Goal: Information Seeking & Learning: Compare options

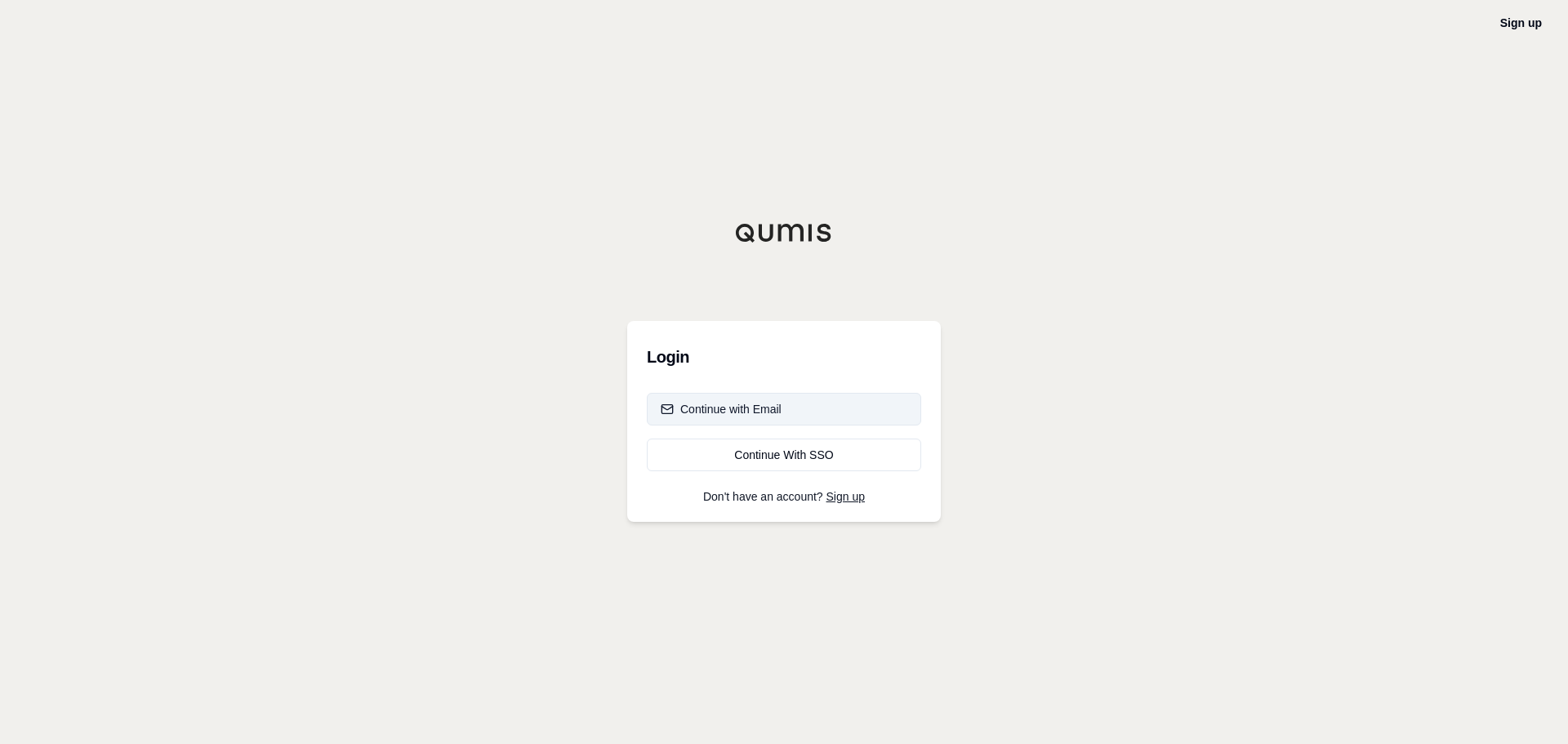
click at [773, 403] on div "Continue with Email" at bounding box center [720, 409] width 121 height 17
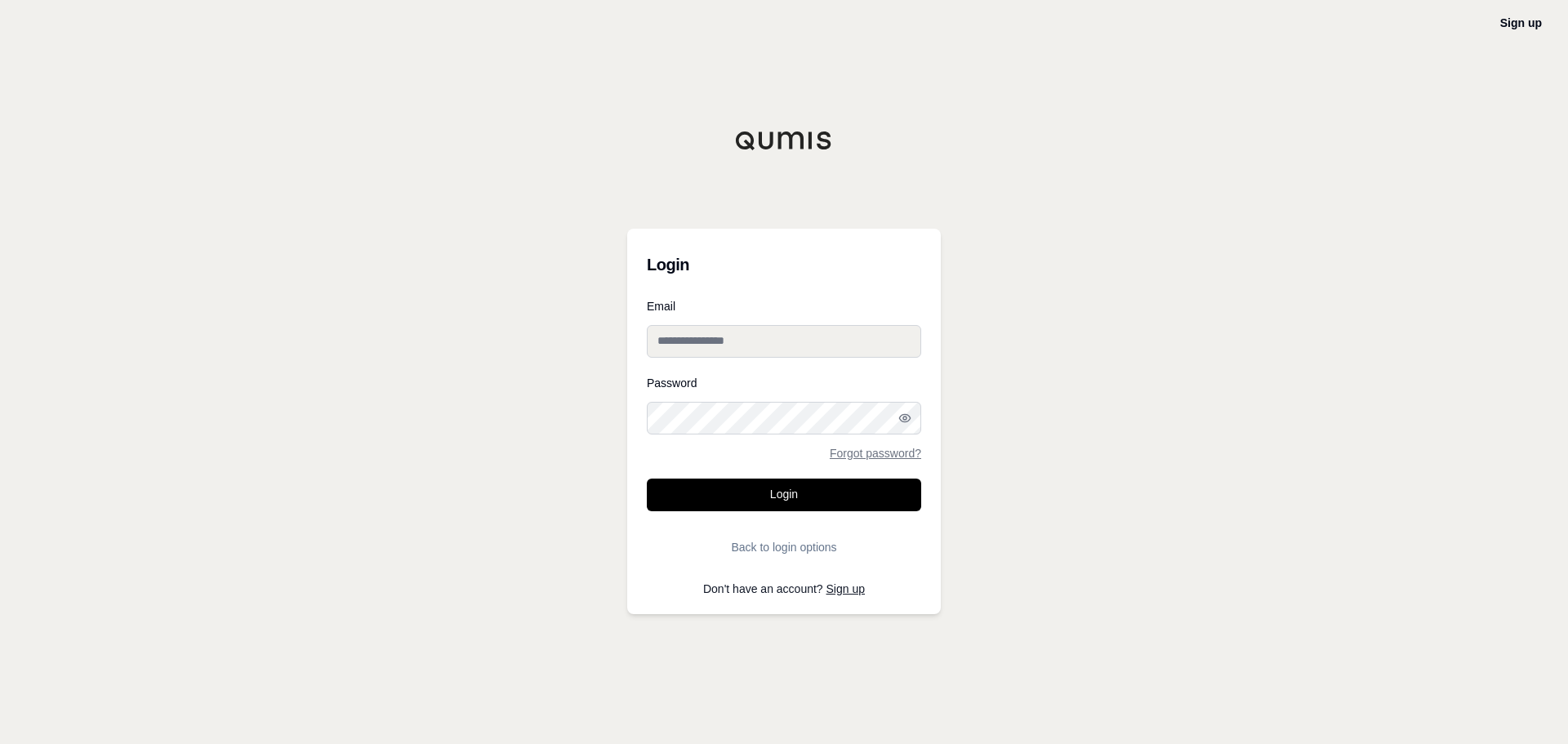
click at [735, 335] on input "Email" at bounding box center [784, 341] width 275 height 33
type input "**********"
click at [647, 478] on button "Login" at bounding box center [784, 494] width 275 height 33
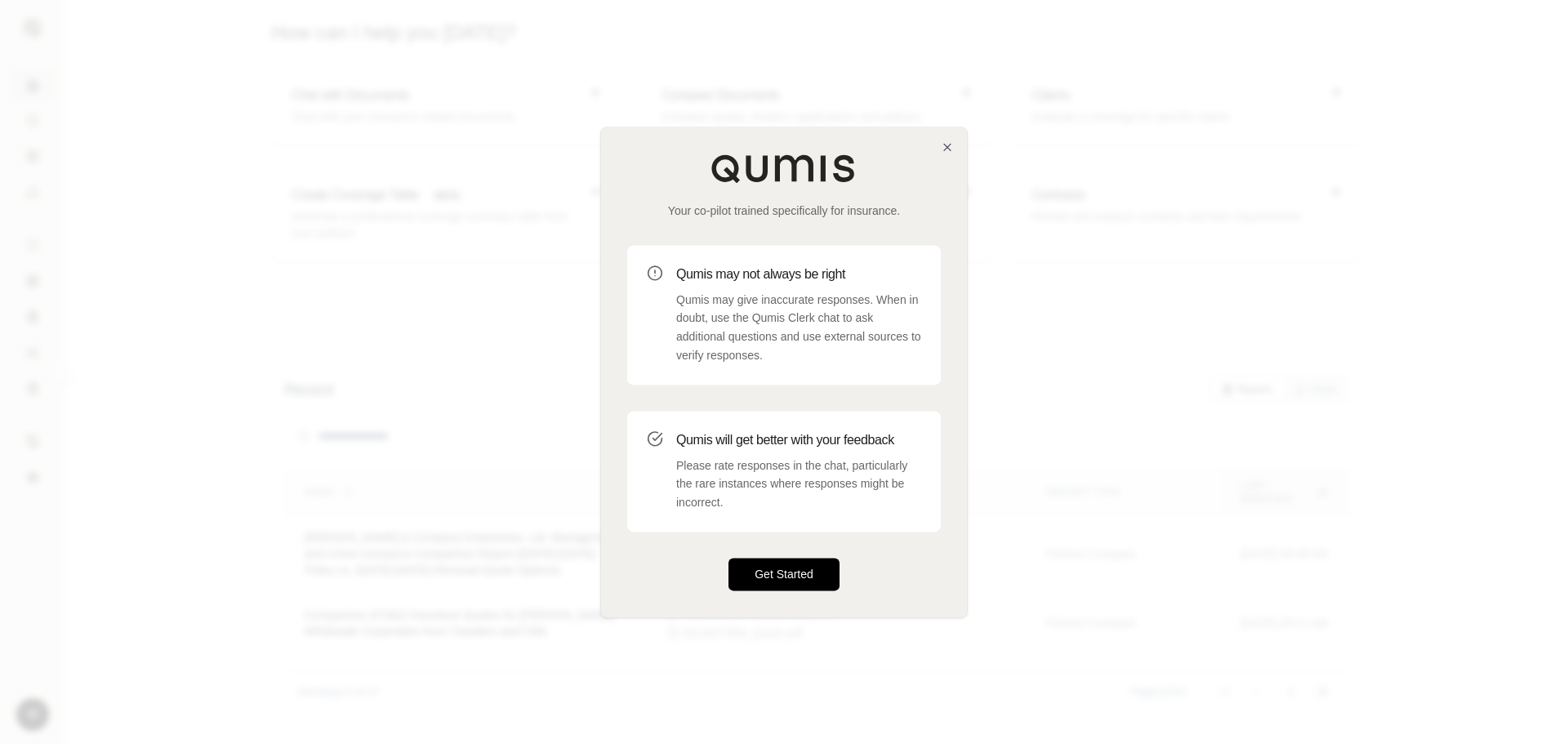
click at [775, 569] on button "Get Started" at bounding box center [784, 573] width 111 height 33
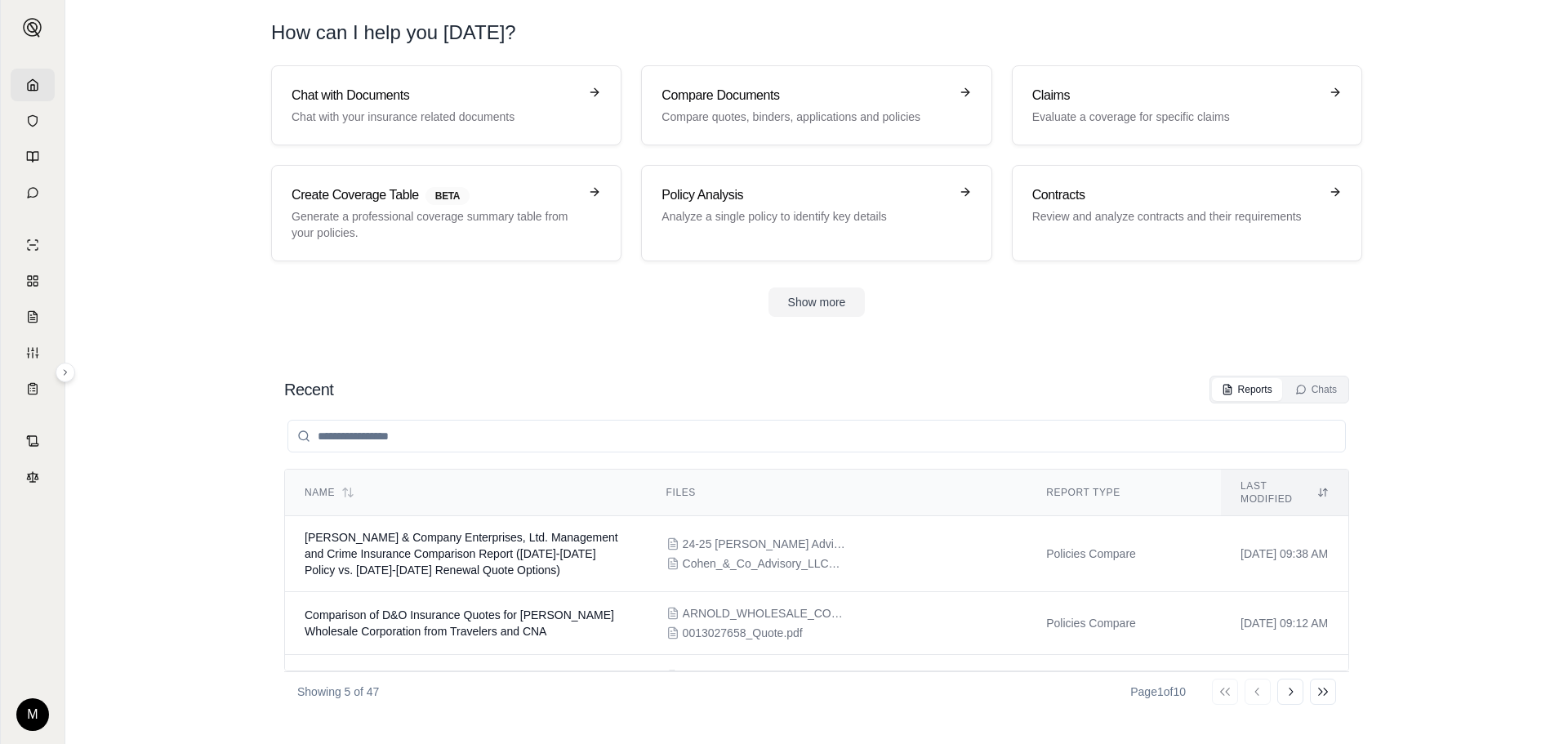
click at [238, 282] on section "Chat with Documents Chat with your insurance related documents Compare Document…" at bounding box center [817, 203] width 1490 height 277
click at [203, 343] on section "Recent Reports Chats Name Files Report Type Last modified [PERSON_NAME] & Compa…" at bounding box center [817, 543] width 1490 height 401
click at [708, 114] on p "Compare quotes, binders, applications and policies" at bounding box center [805, 116] width 287 height 17
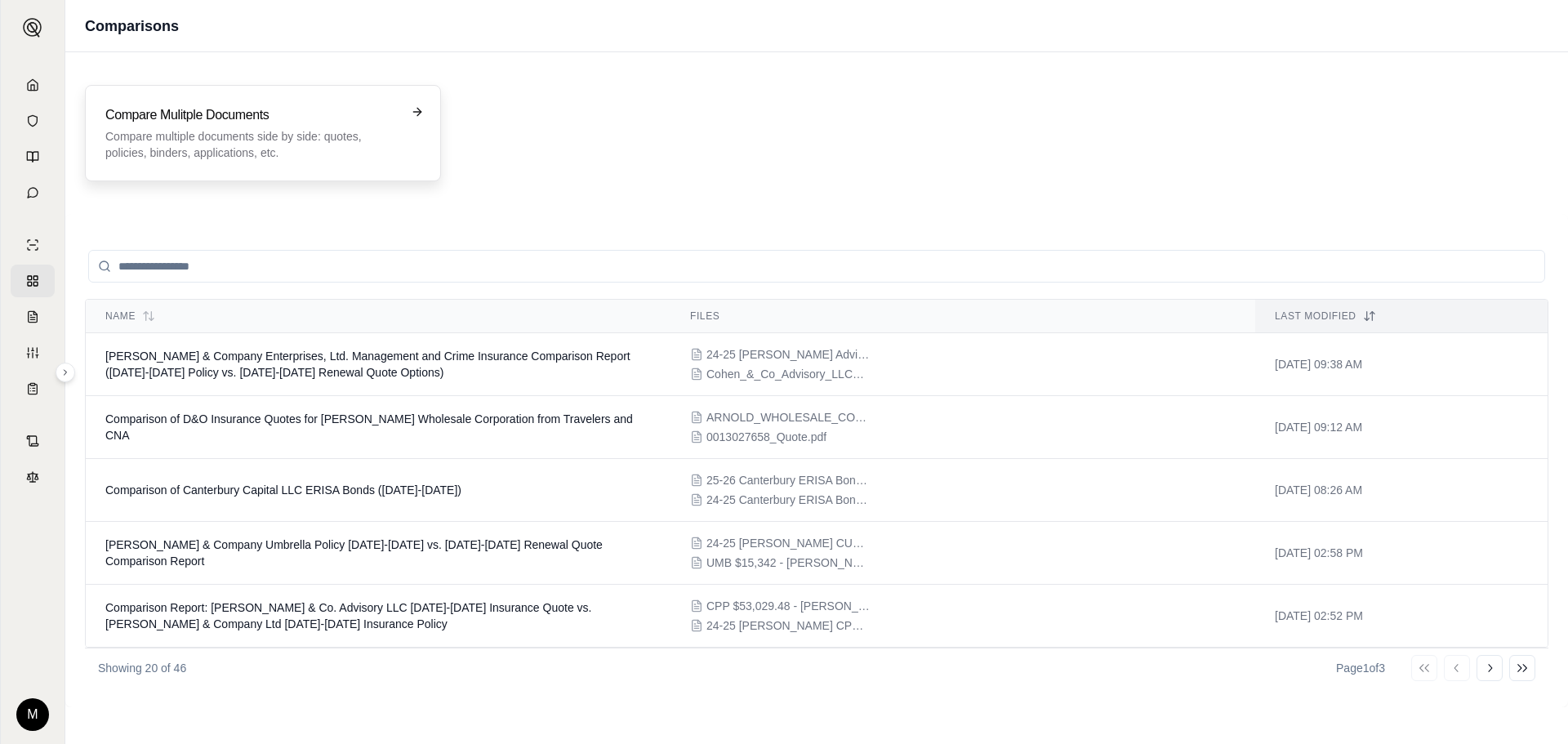
click at [317, 140] on p "Compare multiple documents side by side: quotes, policies, binders, application…" at bounding box center [252, 144] width 292 height 33
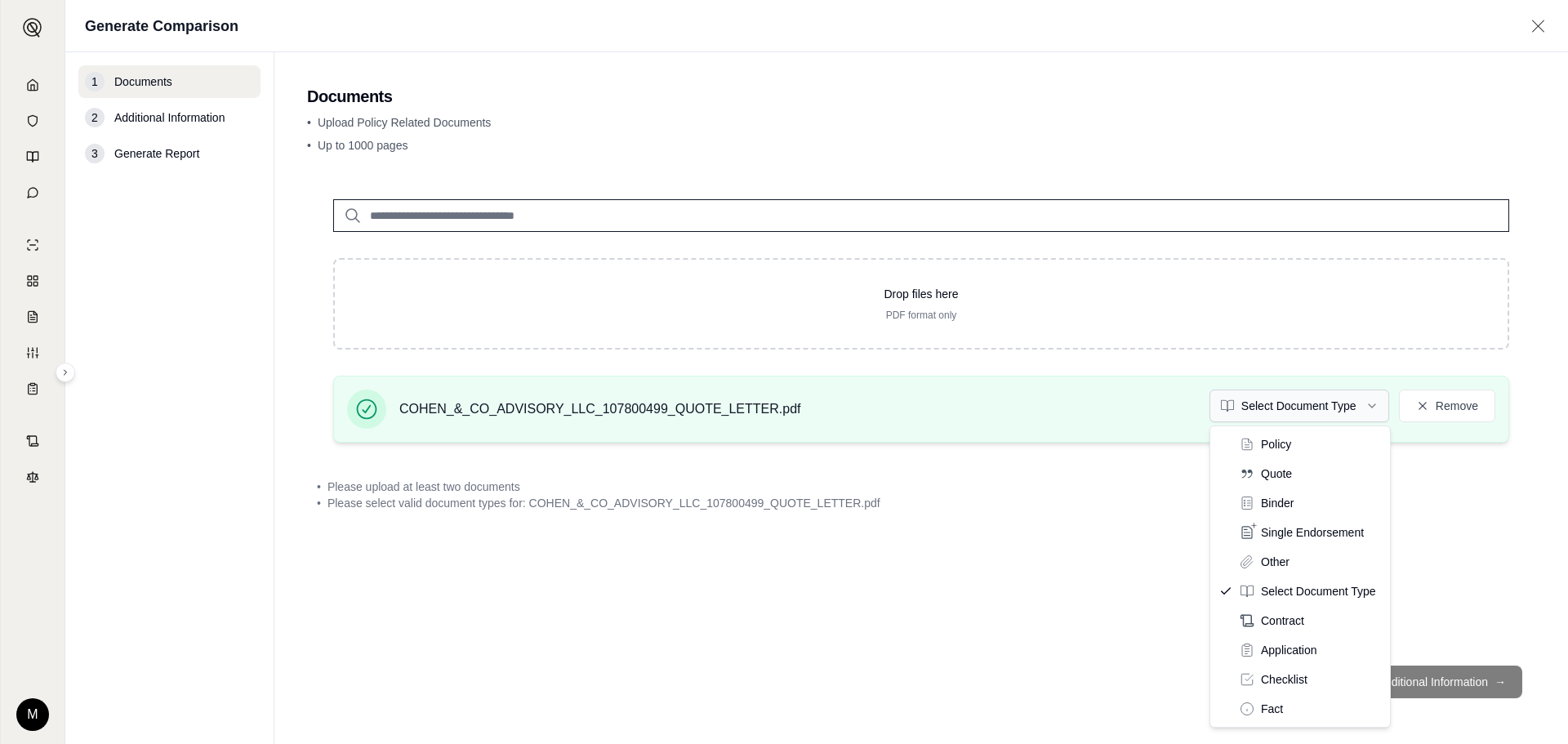
click at [1342, 410] on html "M Generate Comparison 1 Documents 2 Additional Information 3 Generate Report Do…" at bounding box center [784, 372] width 1568 height 744
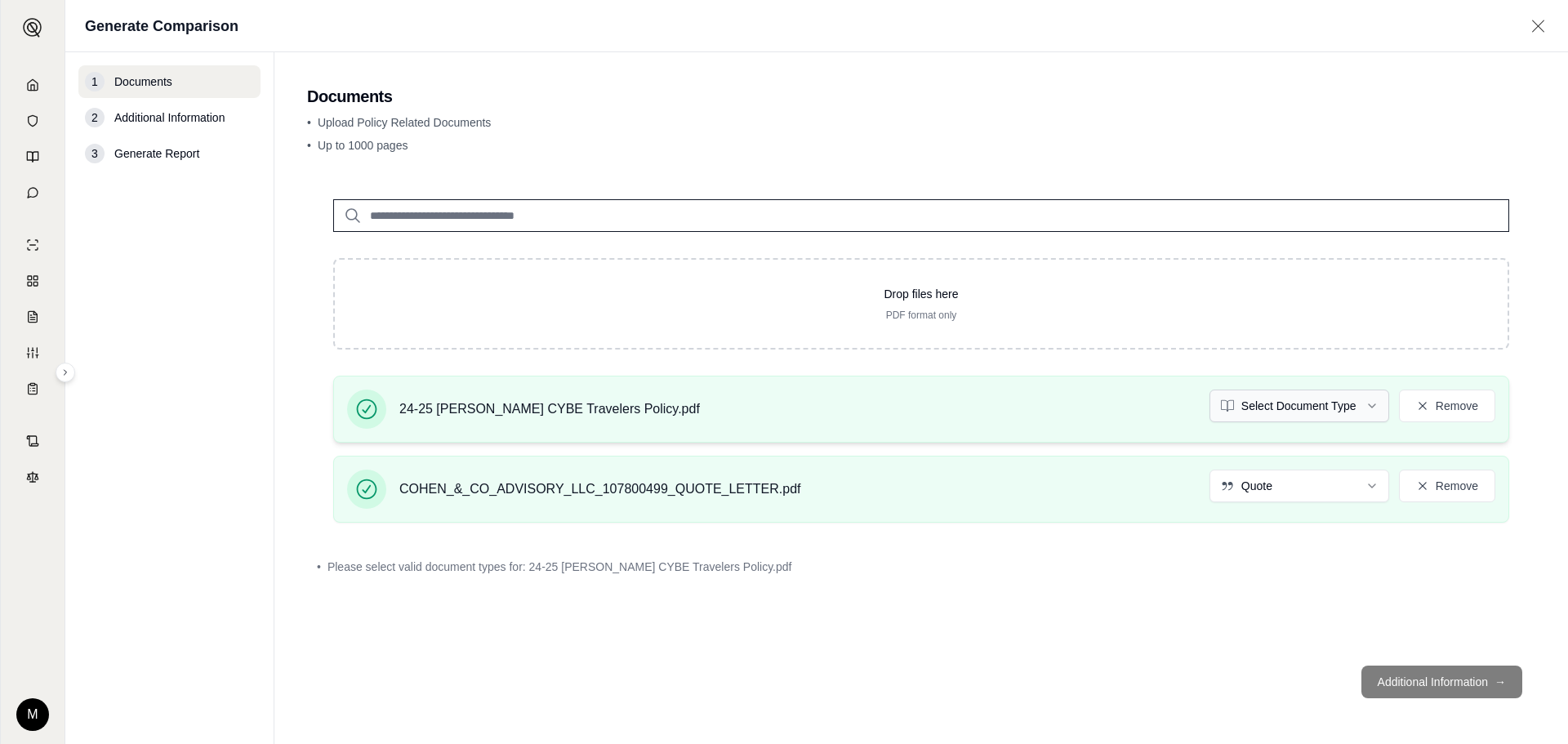
click at [1365, 410] on html "M Generate Comparison 1 Documents 2 Additional Information 3 Generate Report Do…" at bounding box center [784, 372] width 1568 height 744
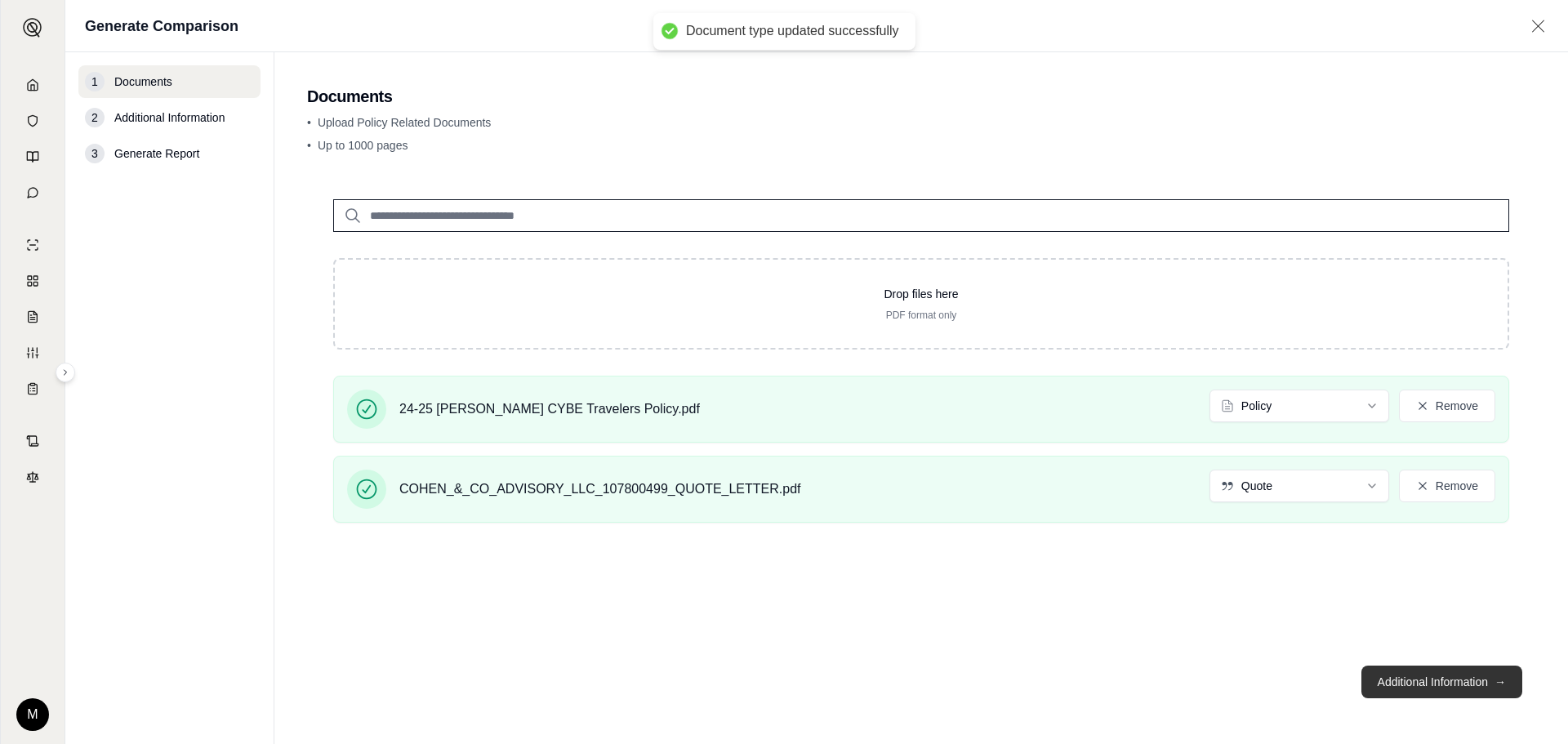
click at [1469, 685] on button "Additional Information →" at bounding box center [1441, 681] width 161 height 33
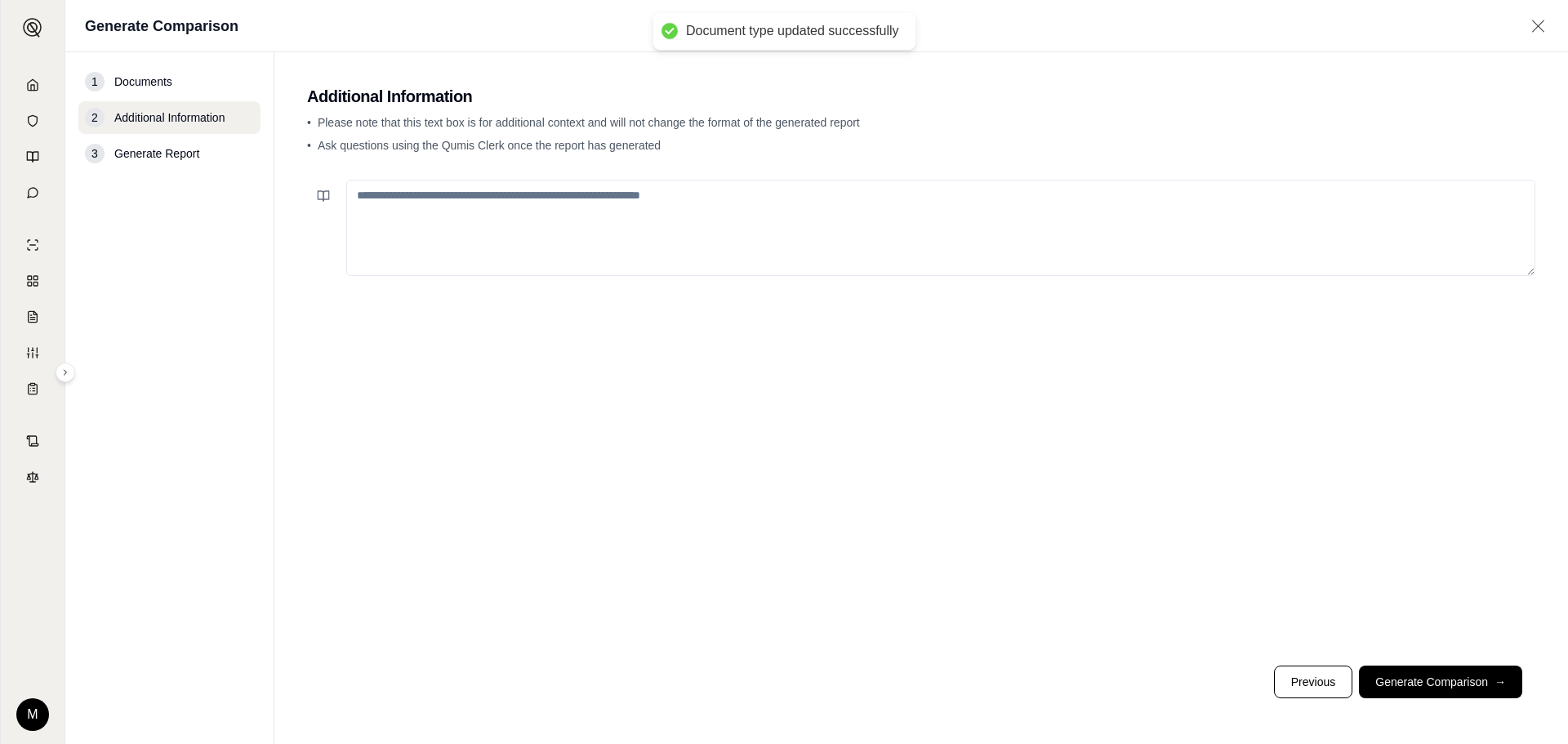
click at [1469, 685] on button "Generate Comparison →" at bounding box center [1439, 681] width 163 height 33
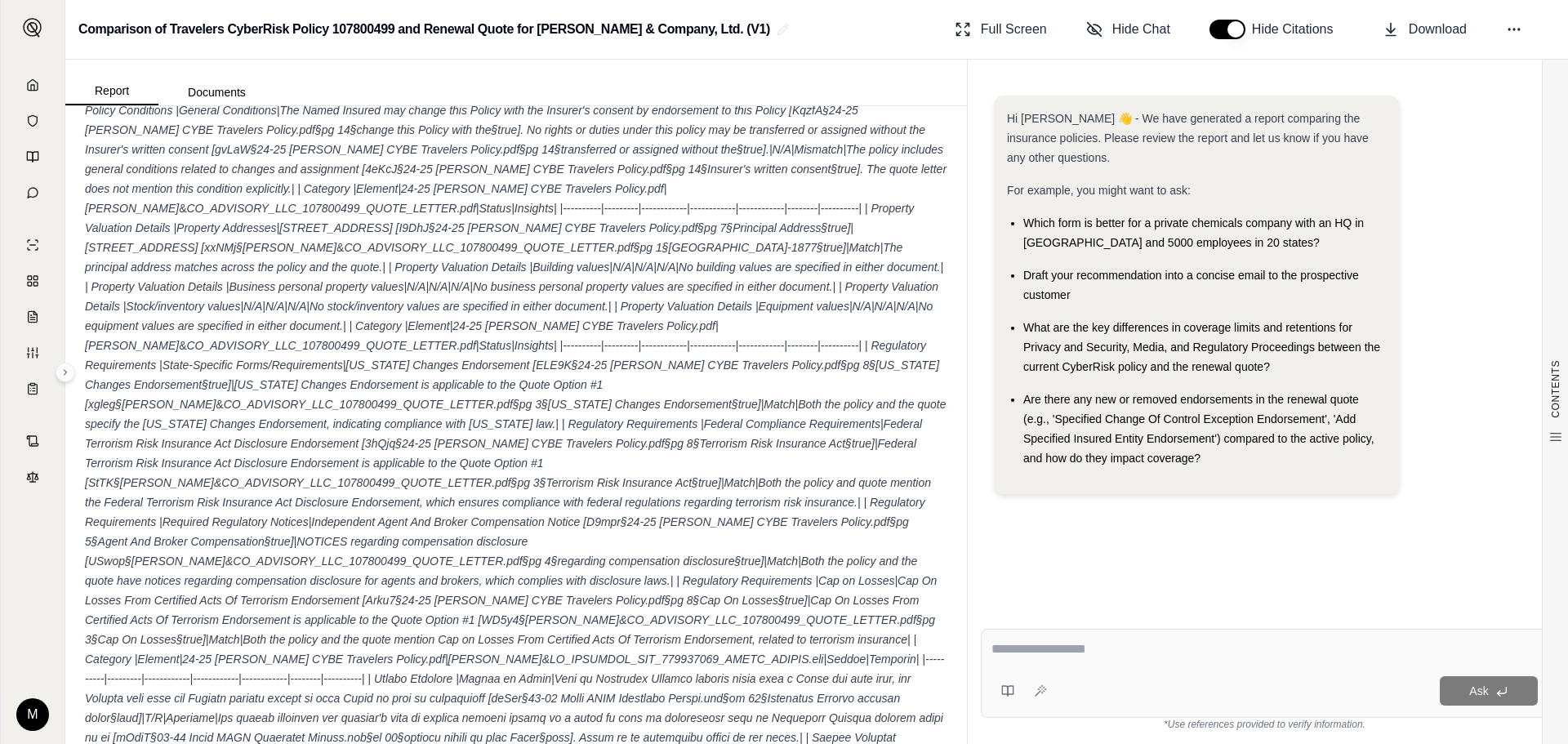
scroll to position [4981, 0]
click at [227, 89] on button "Documents" at bounding box center [217, 92] width 117 height 26
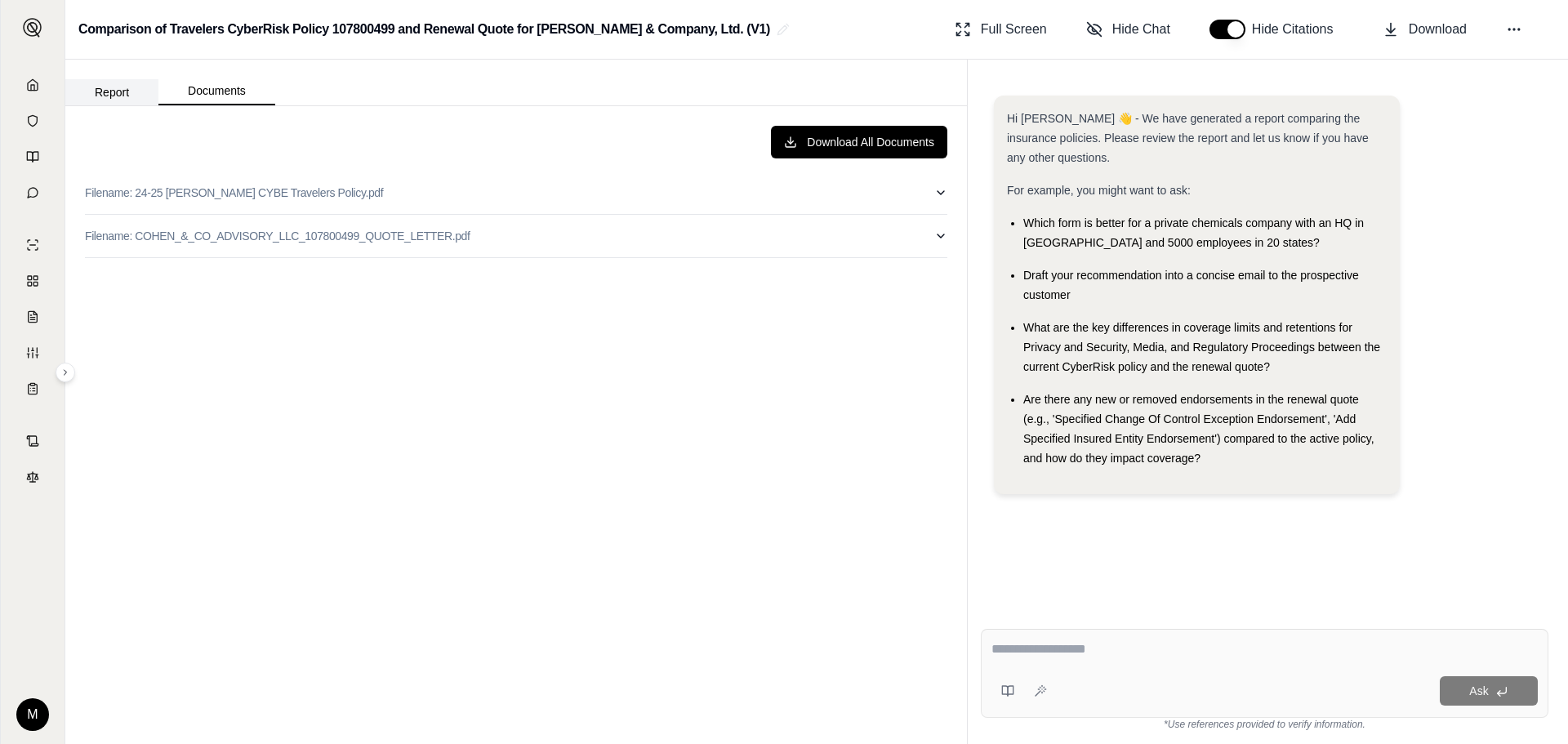
click at [120, 88] on button "Report" at bounding box center [112, 92] width 93 height 26
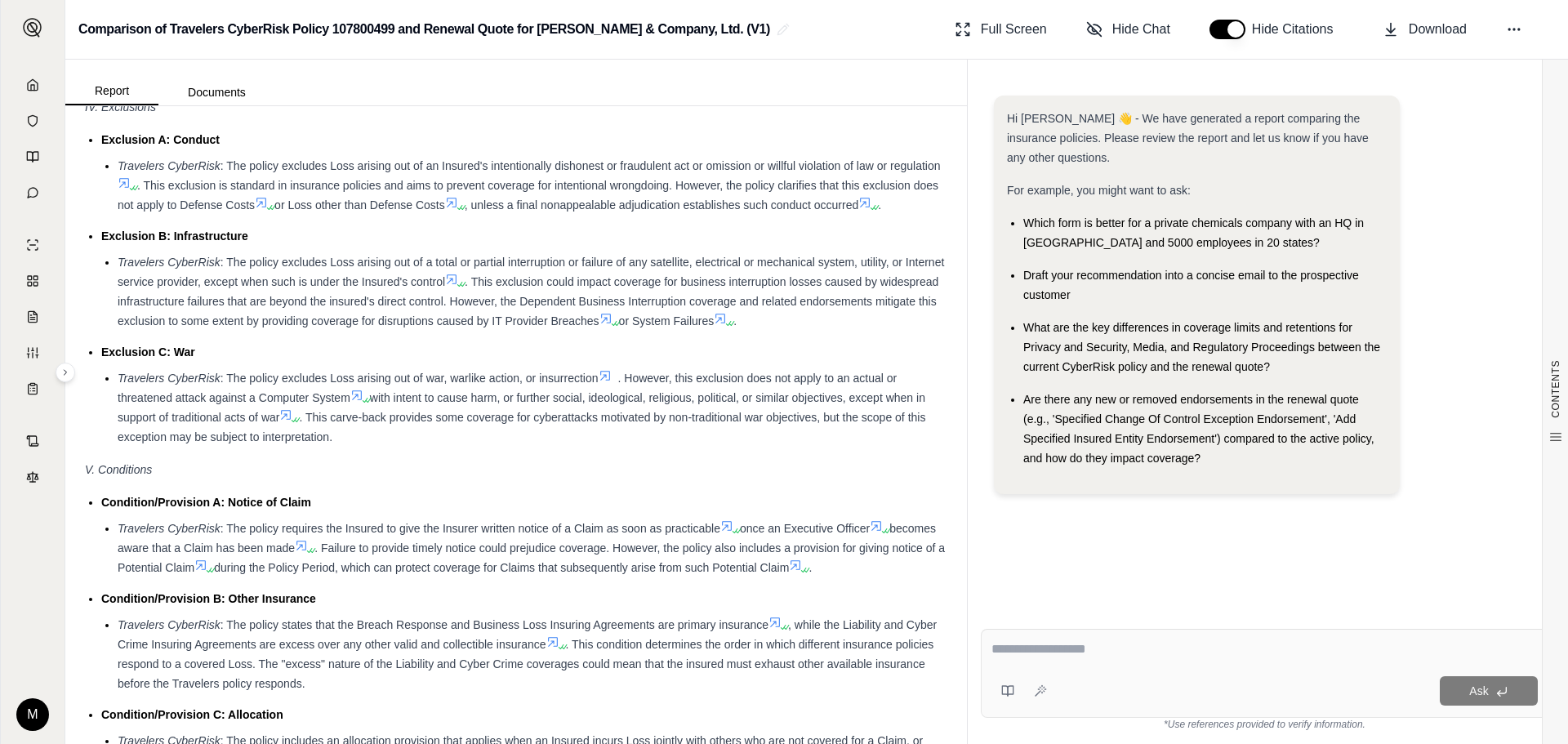
scroll to position [2070, 0]
